Goal: Task Accomplishment & Management: Complete application form

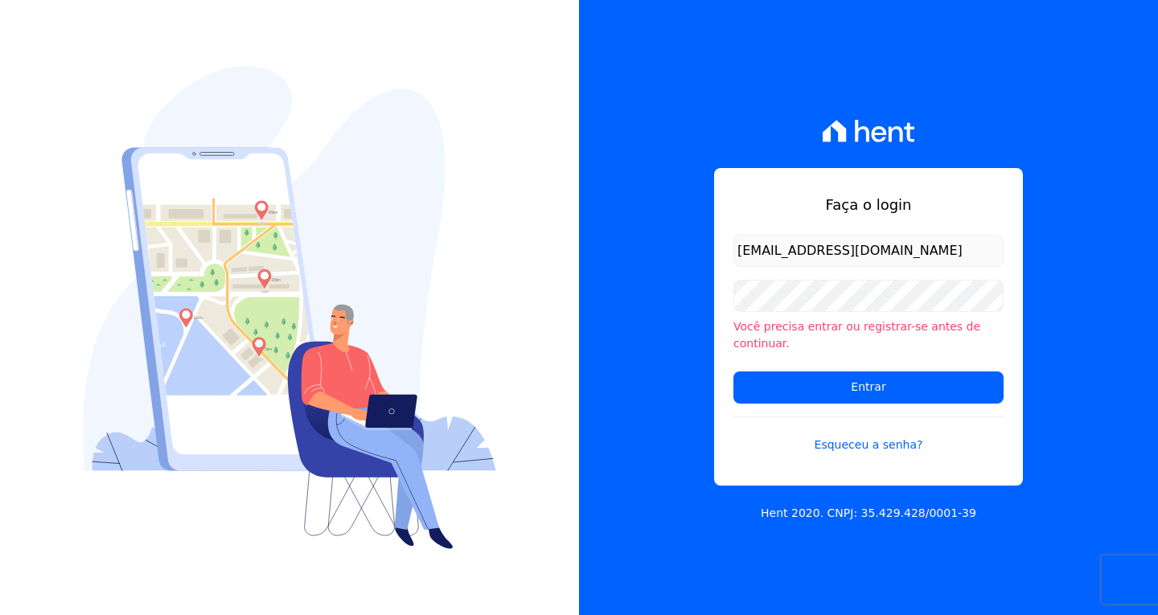
click at [870, 381] on input "Entrar" at bounding box center [869, 388] width 270 height 32
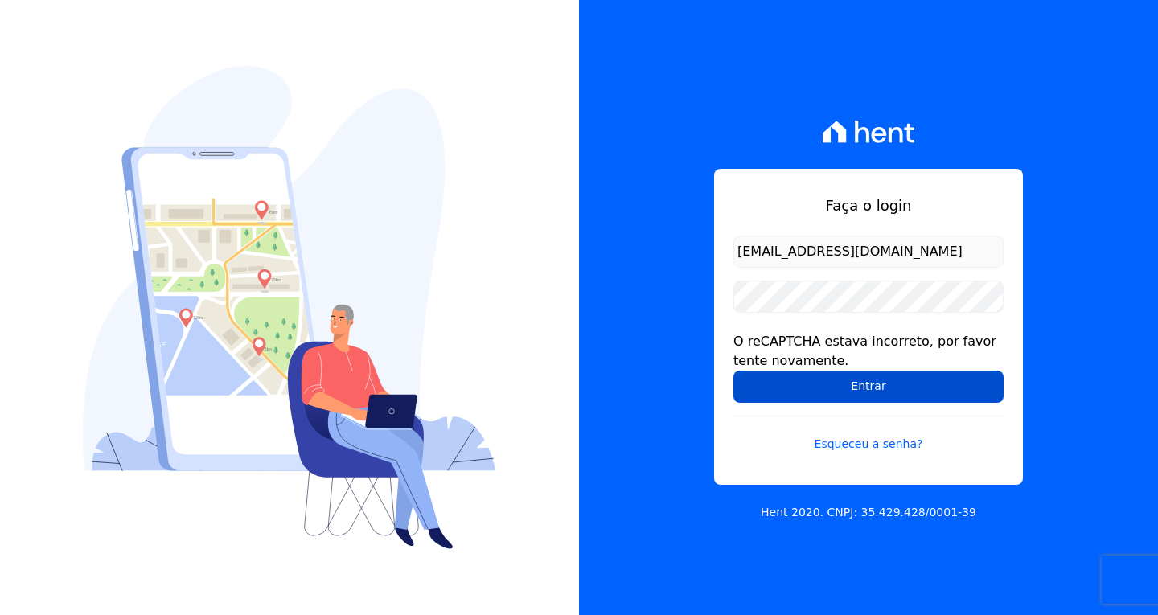
click at [902, 390] on input "Entrar" at bounding box center [869, 387] width 270 height 32
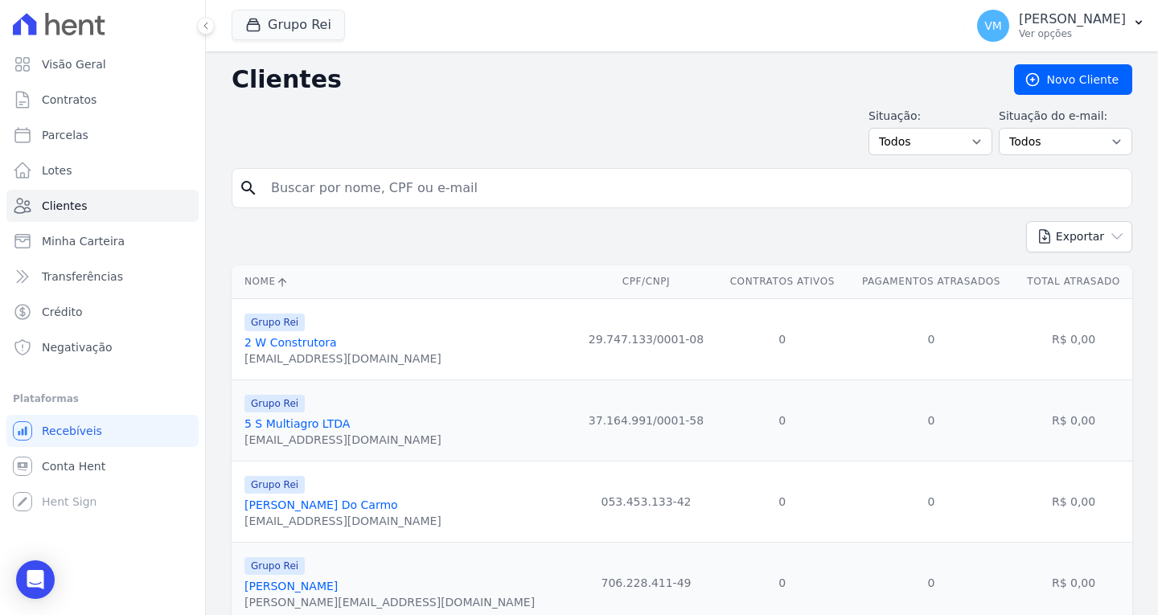
click at [401, 189] on input "search" at bounding box center [693, 188] width 864 height 32
paste input "13157790480"
type input "13157790480"
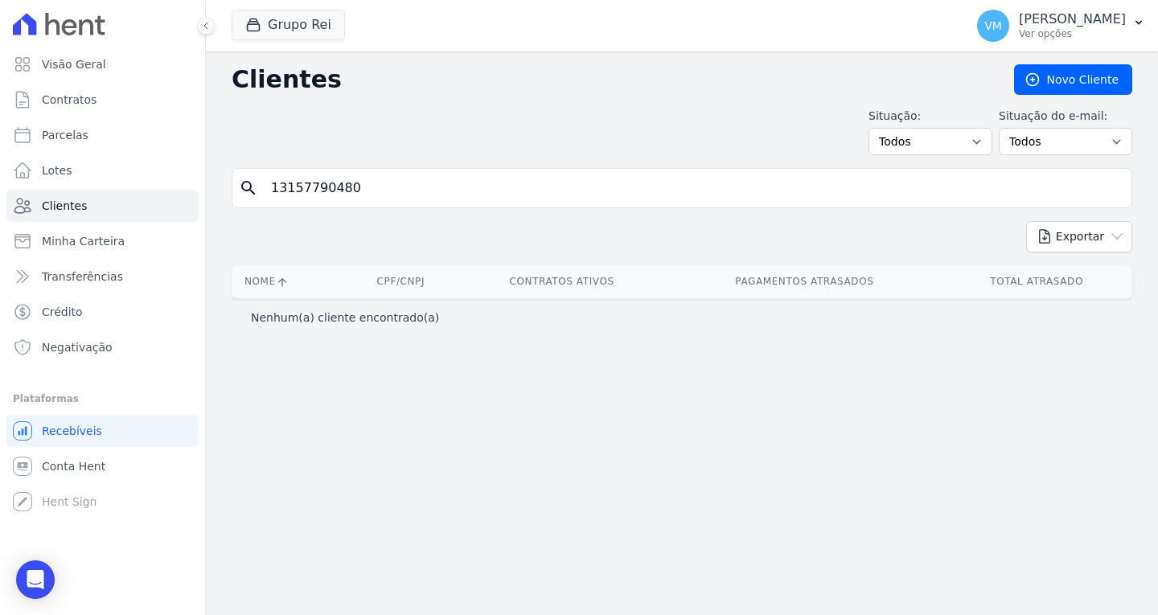
drag, startPoint x: 388, startPoint y: 191, endPoint x: 212, endPoint y: 191, distance: 176.9
click at [212, 191] on div "Clientes [GEOGRAPHIC_DATA] Situação: Todos Adimplentes Inadimplentes Situação d…" at bounding box center [682, 333] width 952 height 564
click at [1062, 77] on link "Novo Cliente" at bounding box center [1073, 79] width 118 height 31
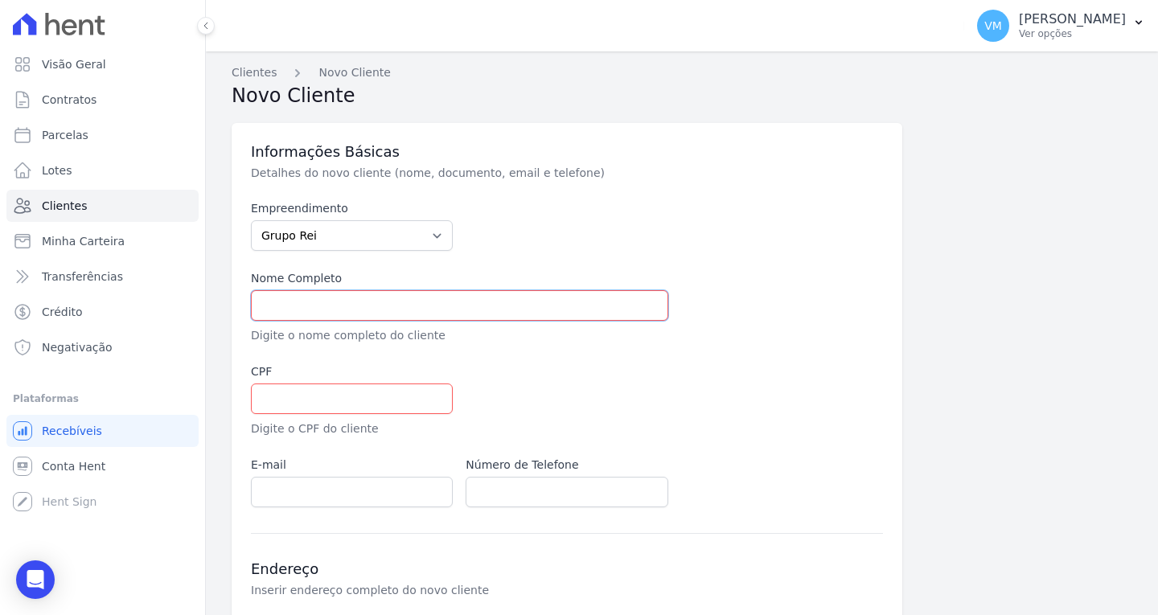
drag, startPoint x: 351, startPoint y: 307, endPoint x: 334, endPoint y: 307, distance: 17.7
click at [351, 307] on input "text" at bounding box center [459, 305] width 417 height 31
click at [309, 310] on input "text" at bounding box center [459, 305] width 417 height 31
paste input "[PERSON_NAME]"
type input "[PERSON_NAME]"
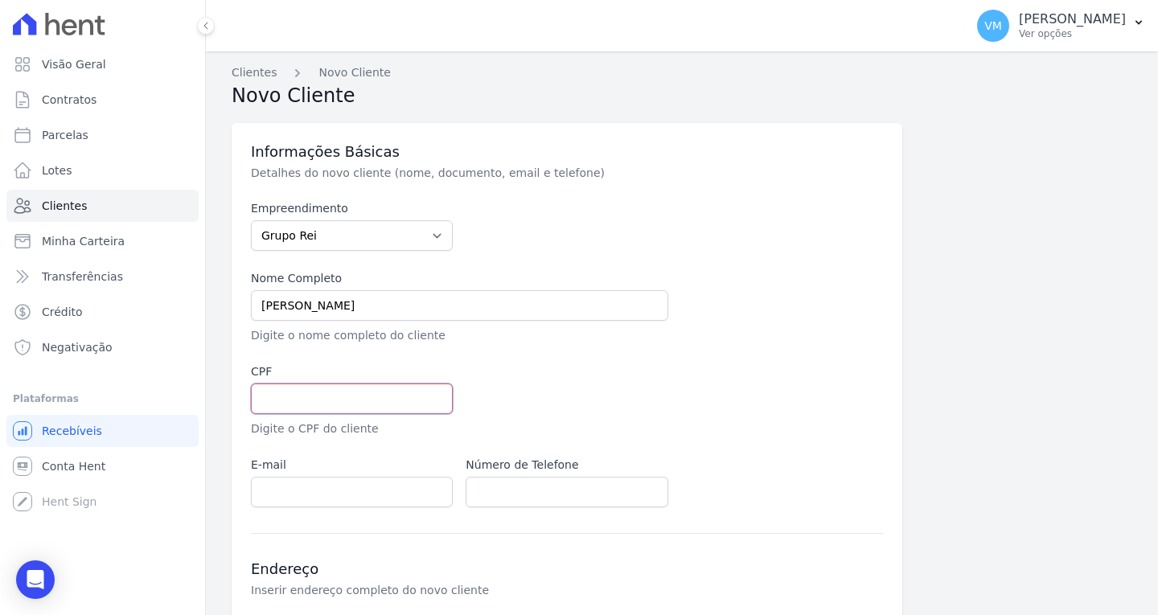
click at [295, 397] on input "text" at bounding box center [352, 399] width 202 height 31
click at [307, 407] on input "text" at bounding box center [352, 399] width 202 height 31
paste input "13157790480"
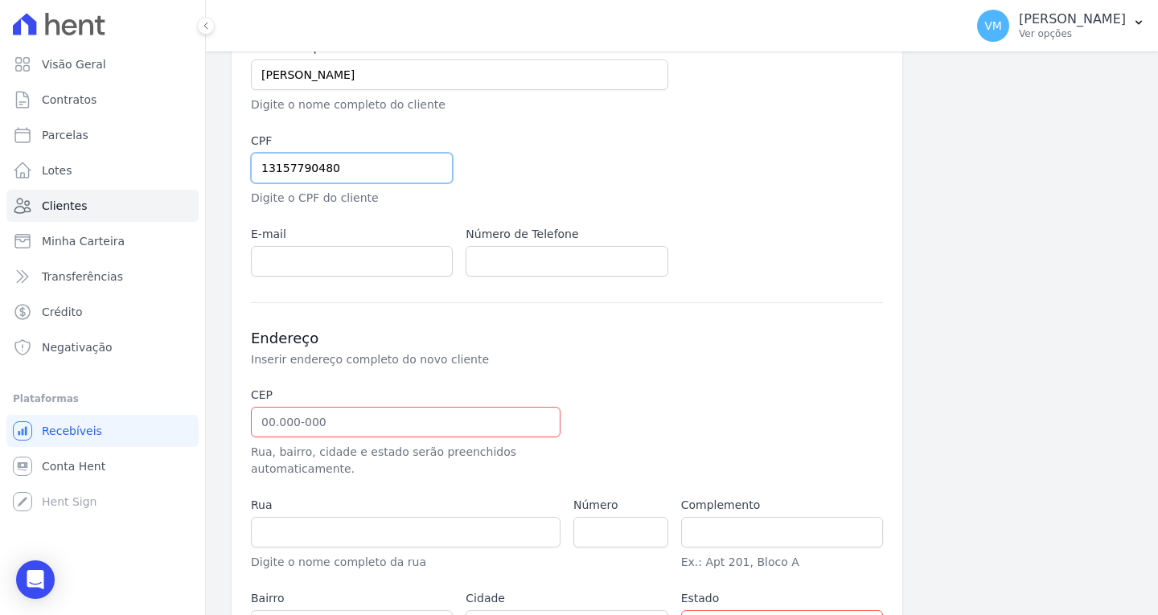
scroll to position [322, 0]
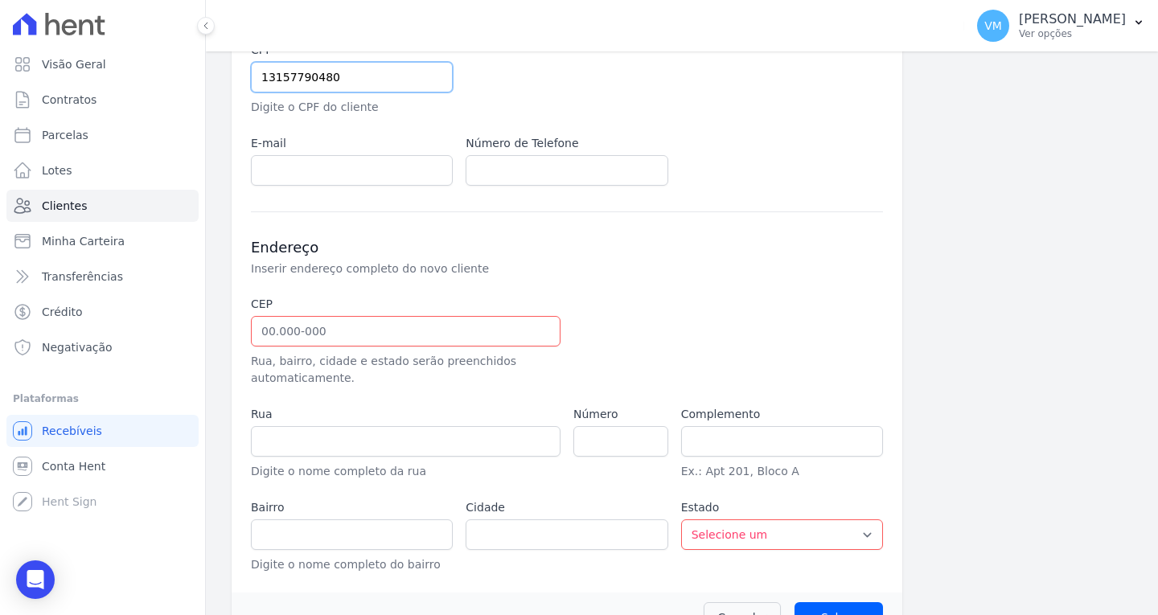
type input "13157790480"
drag, startPoint x: 291, startPoint y: 325, endPoint x: 269, endPoint y: 327, distance: 22.6
click at [290, 327] on input "text" at bounding box center [406, 331] width 310 height 31
click at [368, 336] on input "text" at bounding box center [406, 331] width 310 height 31
paste input "75.830-210"
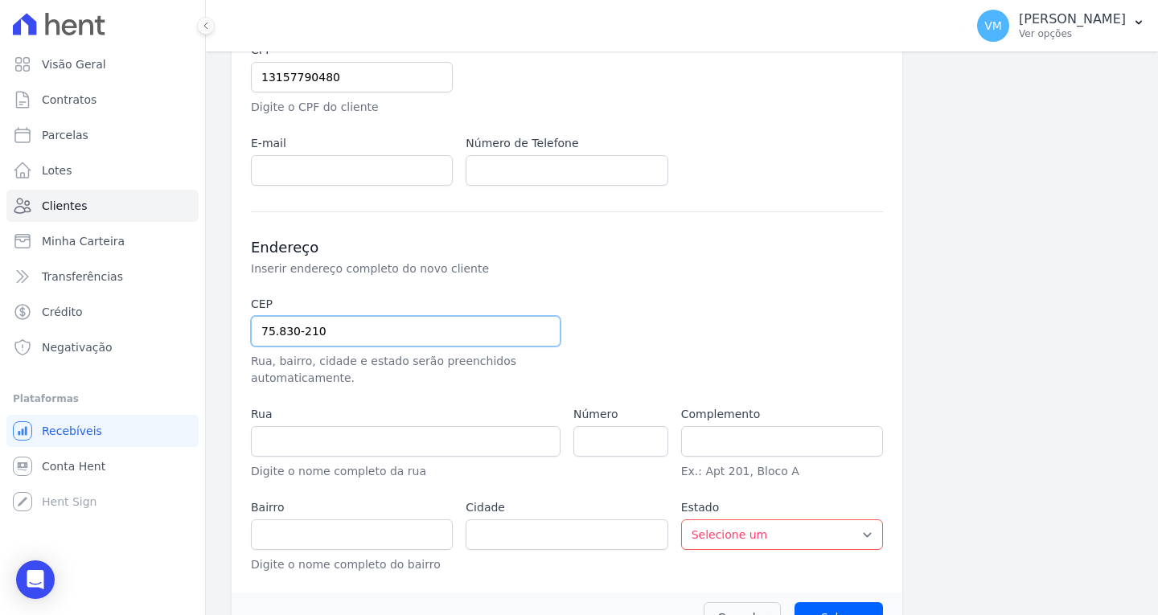
type input "75.830-210"
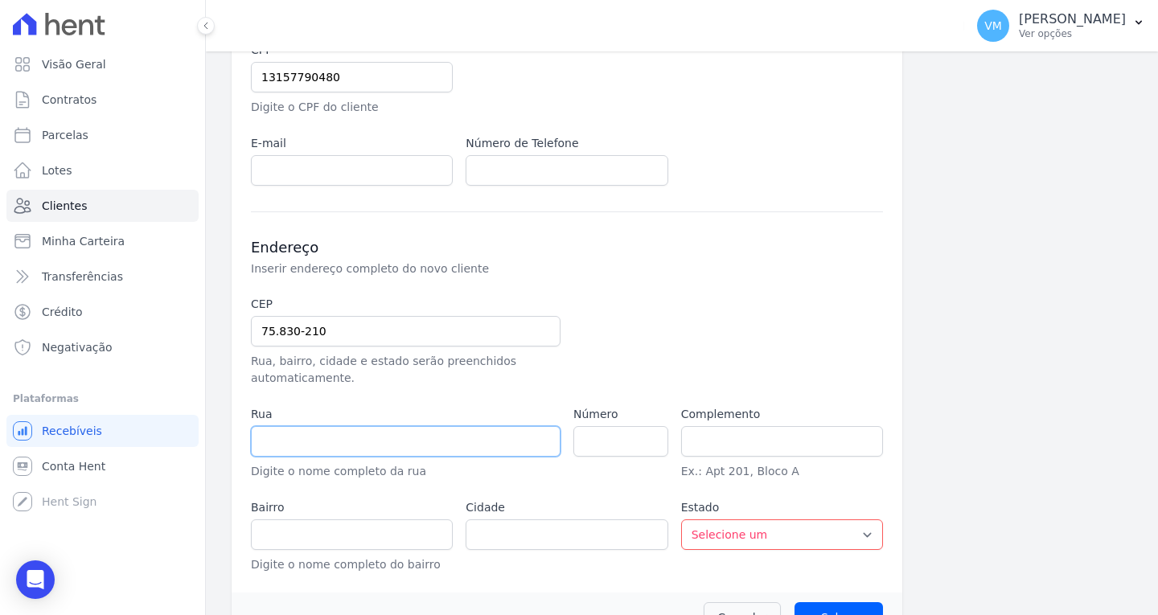
click at [378, 453] on input "text" at bounding box center [406, 441] width 310 height 31
type input "Rua Dois"
type input "Setor Oeste"
type input "Mineiros"
select select "GO"
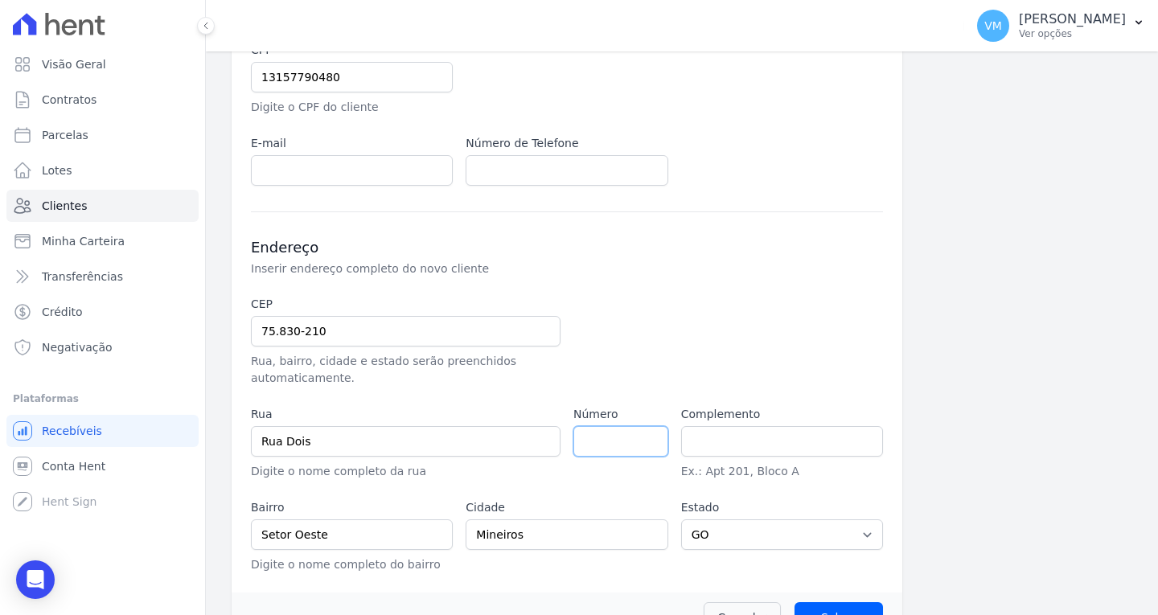
scroll to position [362, 0]
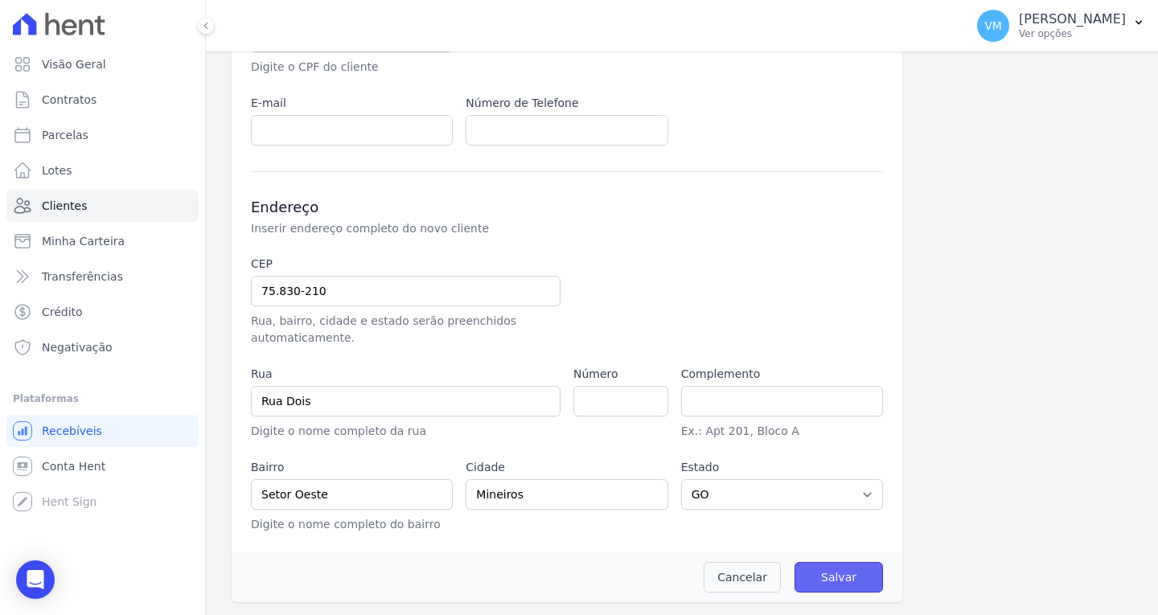
click at [824, 582] on input "Salvar" at bounding box center [839, 577] width 88 height 31
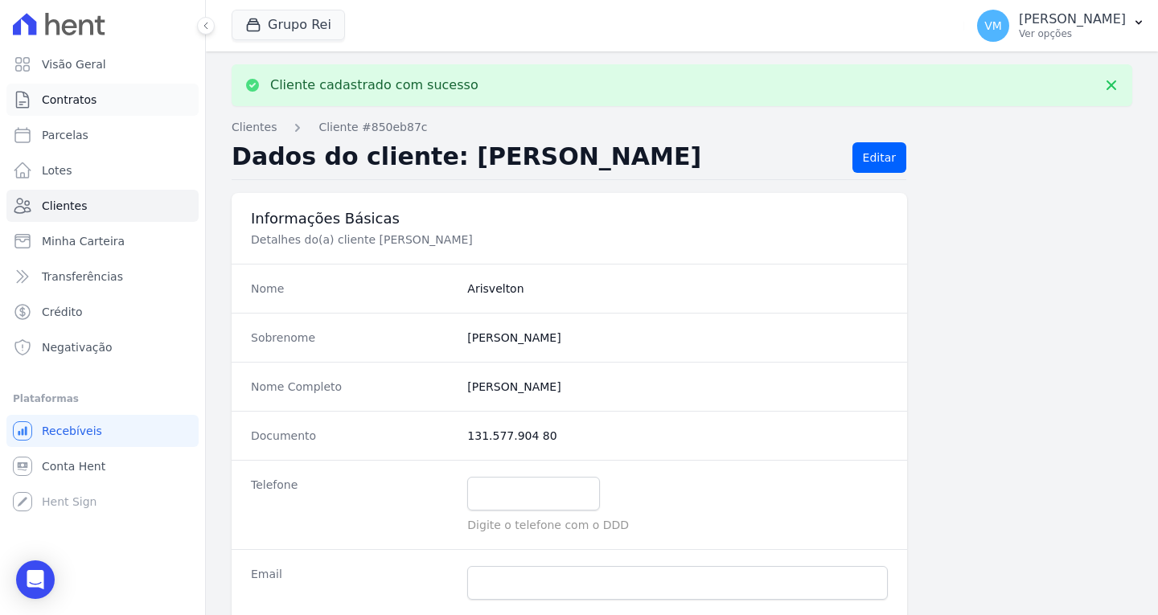
click at [76, 96] on span "Contratos" at bounding box center [69, 100] width 55 height 16
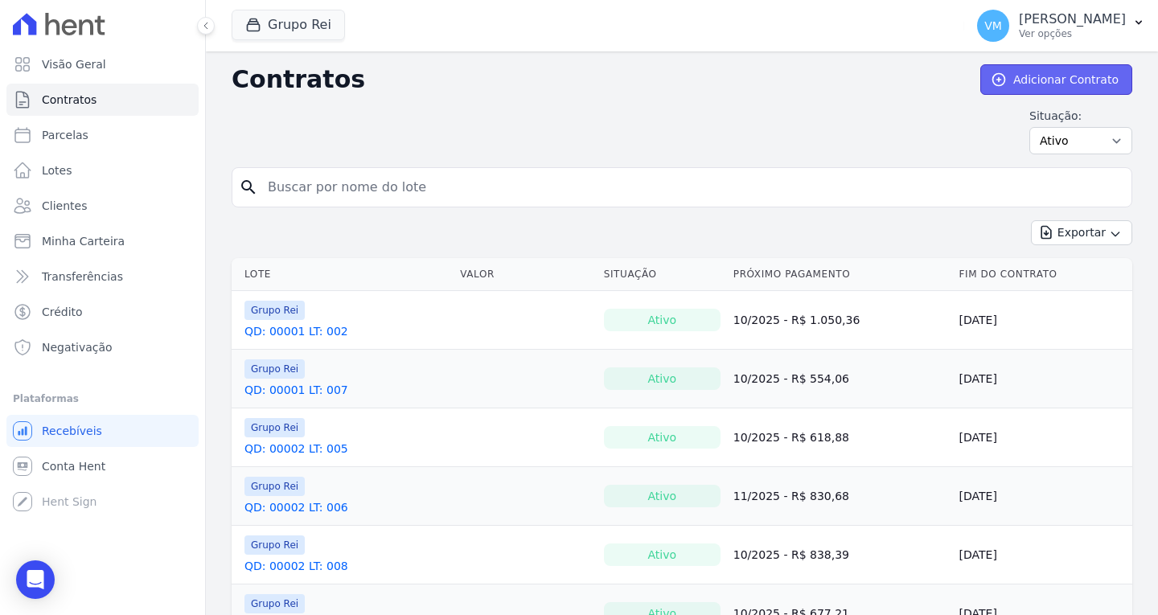
drag, startPoint x: 1058, startPoint y: 76, endPoint x: 988, endPoint y: 80, distance: 70.1
click at [1057, 76] on link "Adicionar Contrato" at bounding box center [1056, 79] width 152 height 31
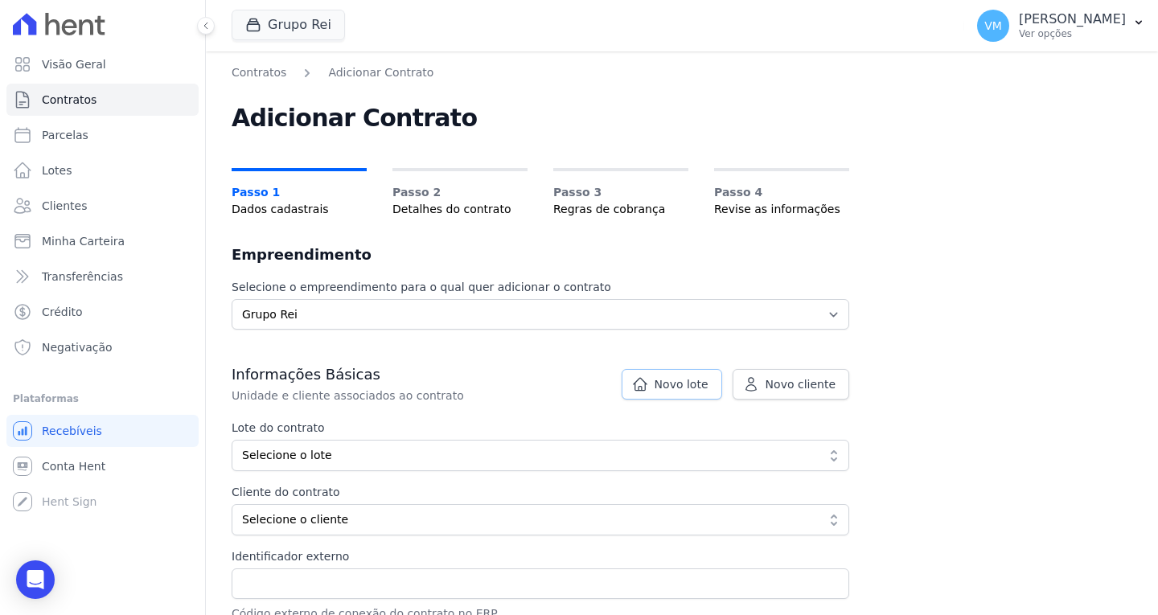
click at [664, 388] on span "Novo lote" at bounding box center [682, 384] width 54 height 16
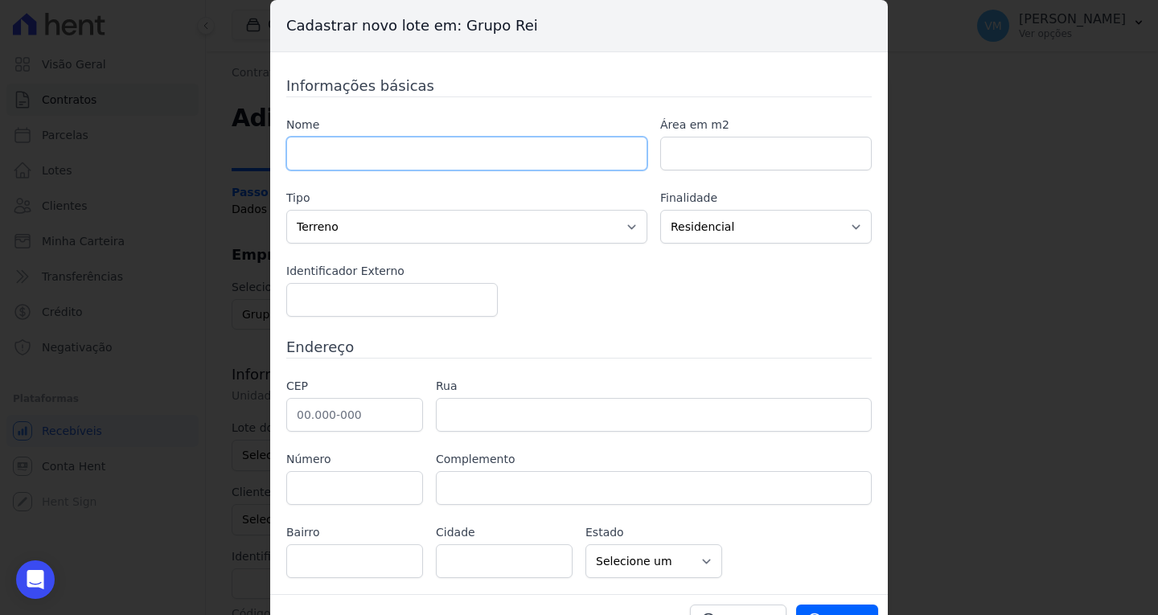
click at [385, 160] on input "text" at bounding box center [466, 154] width 361 height 34
click at [404, 160] on input "text" at bounding box center [466, 154] width 361 height 34
type input "33.34"
type input "33.33"
